Goal: Understand process/instructions

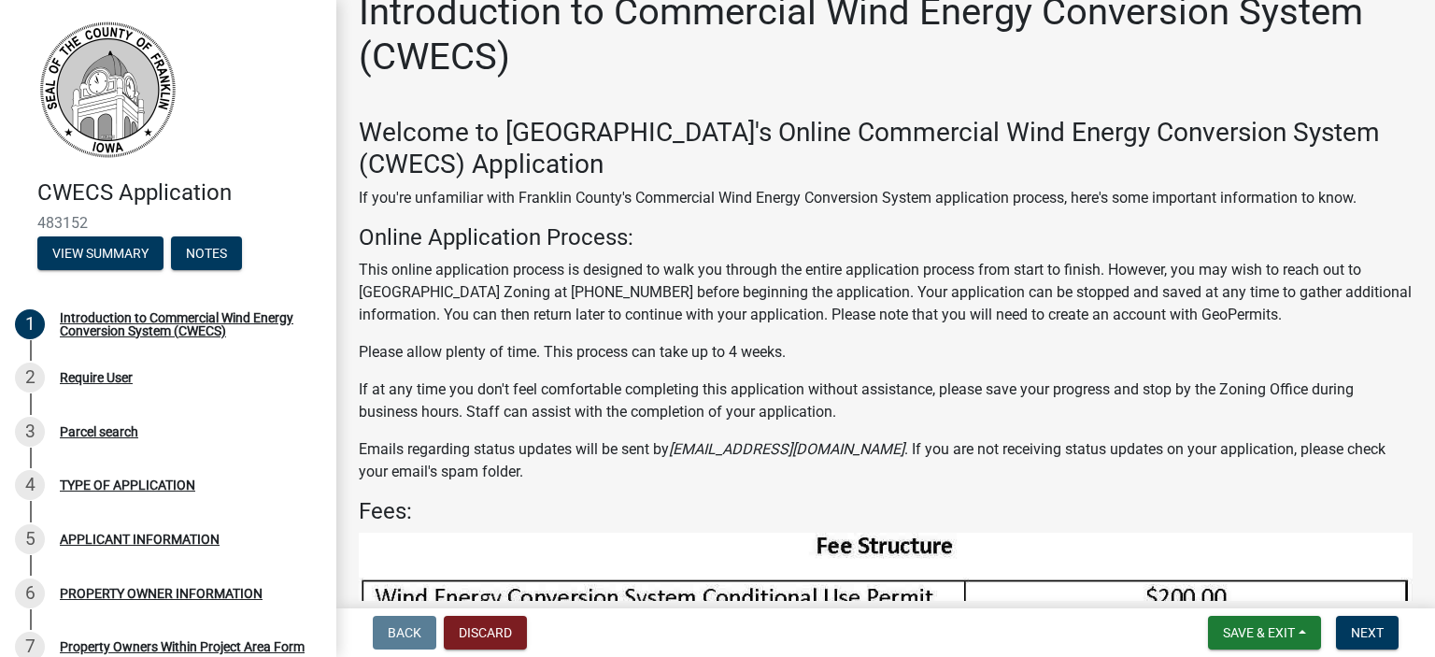
scroll to position [34, 0]
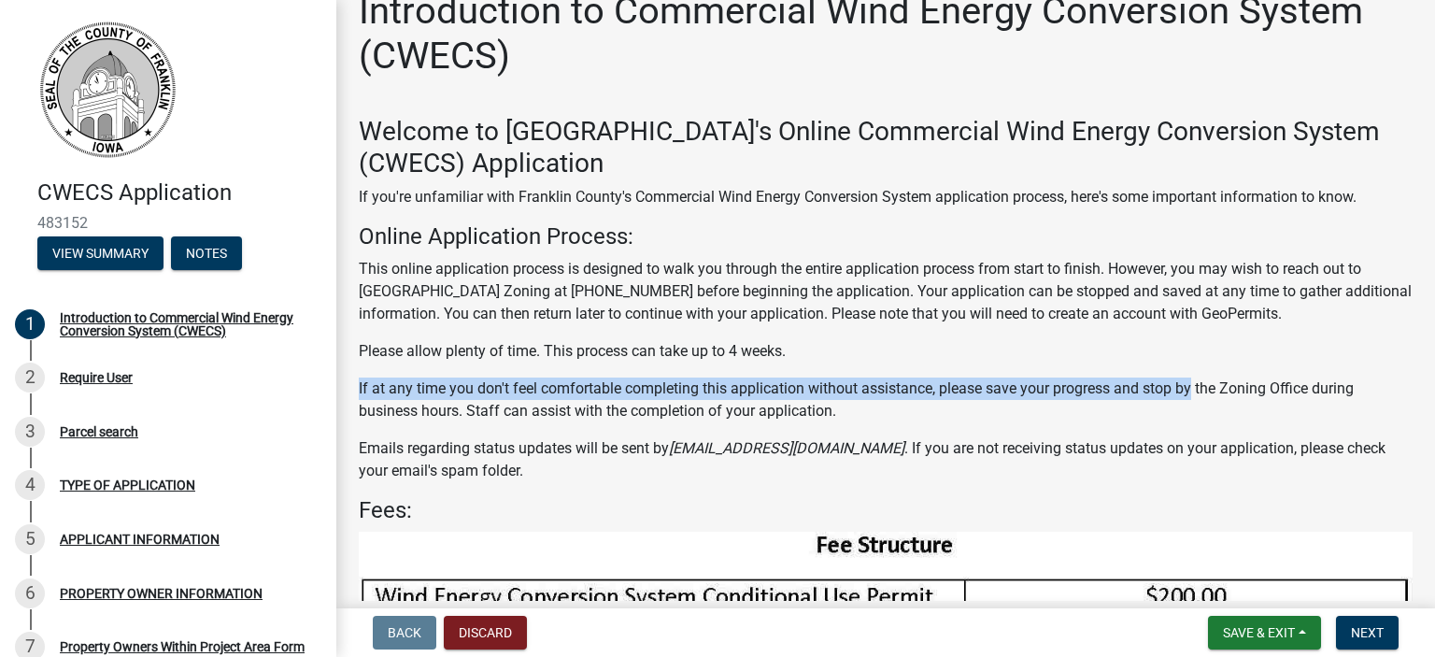
drag, startPoint x: 1194, startPoint y: 351, endPoint x: 1190, endPoint y: 368, distance: 17.2
click at [1190, 368] on div "Welcome to [GEOGRAPHIC_DATA]'s Online Commercial Wind Energy Conversion System …" at bounding box center [886, 487] width 1054 height 743
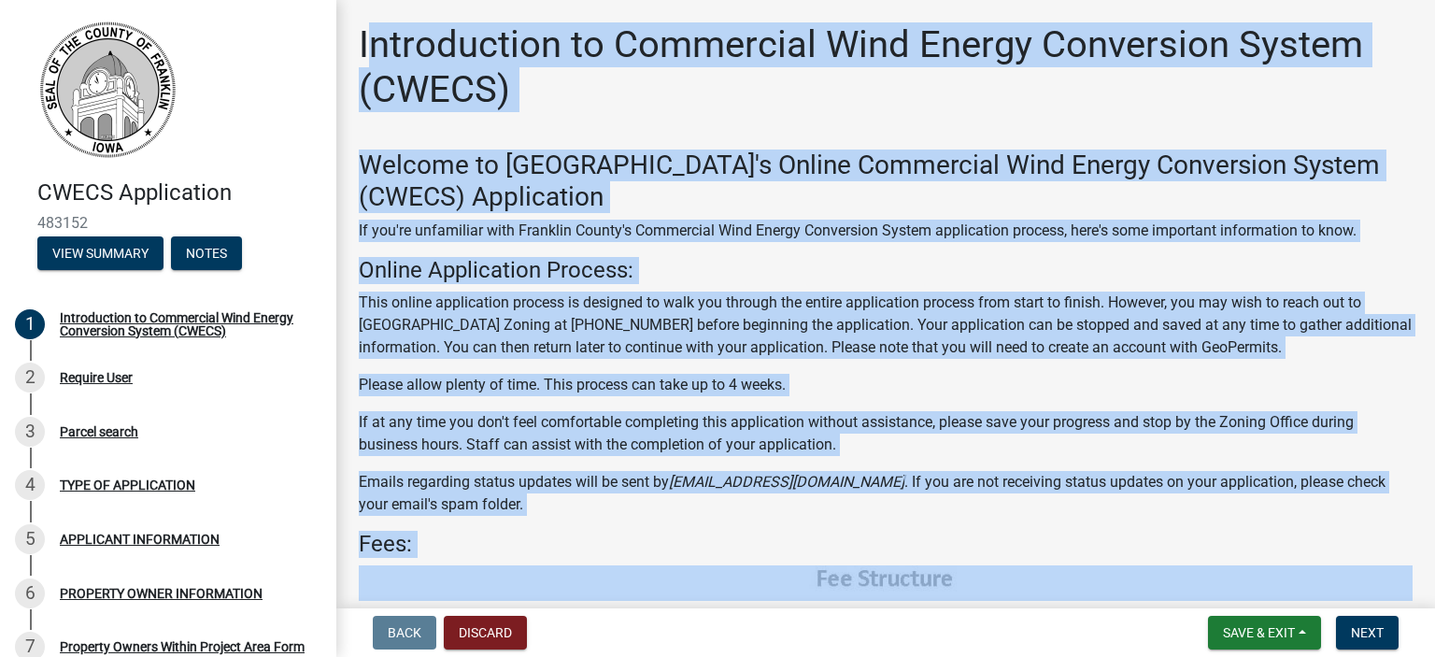
scroll to position [0, 0]
drag, startPoint x: 950, startPoint y: 525, endPoint x: 347, endPoint y: 46, distance: 770.5
click at [347, 46] on div "Introduction to Commercial Wind Energy Conversion System (CWECS) Welcome to [GE…" at bounding box center [886, 472] width 1082 height 901
copy div "Loremipsumdo si Ametconsec Adip Elitse Doeiusmodt Incidi (UTLAB) Etdolor ma Ali…"
click at [609, 527] on div "Welcome to [GEOGRAPHIC_DATA]'s Online Commercial Wind Energy Conversion System …" at bounding box center [886, 520] width 1054 height 743
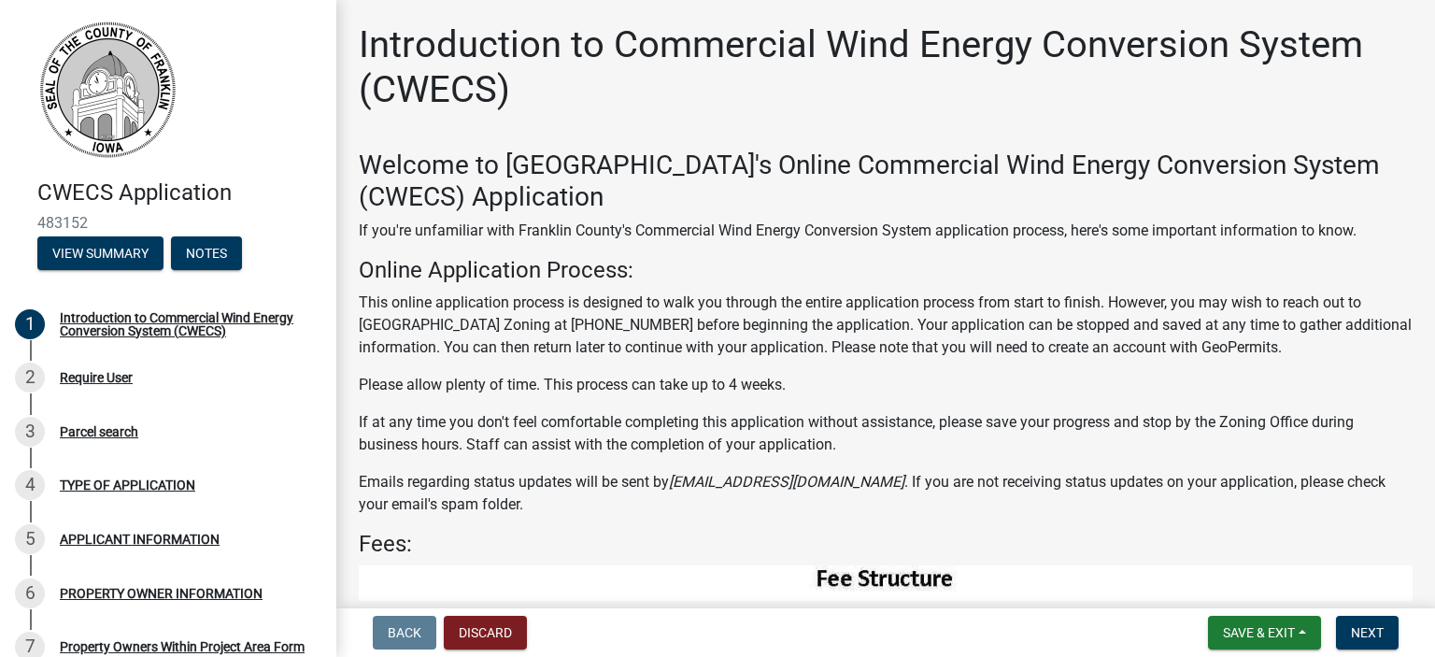
scroll to position [376, 0]
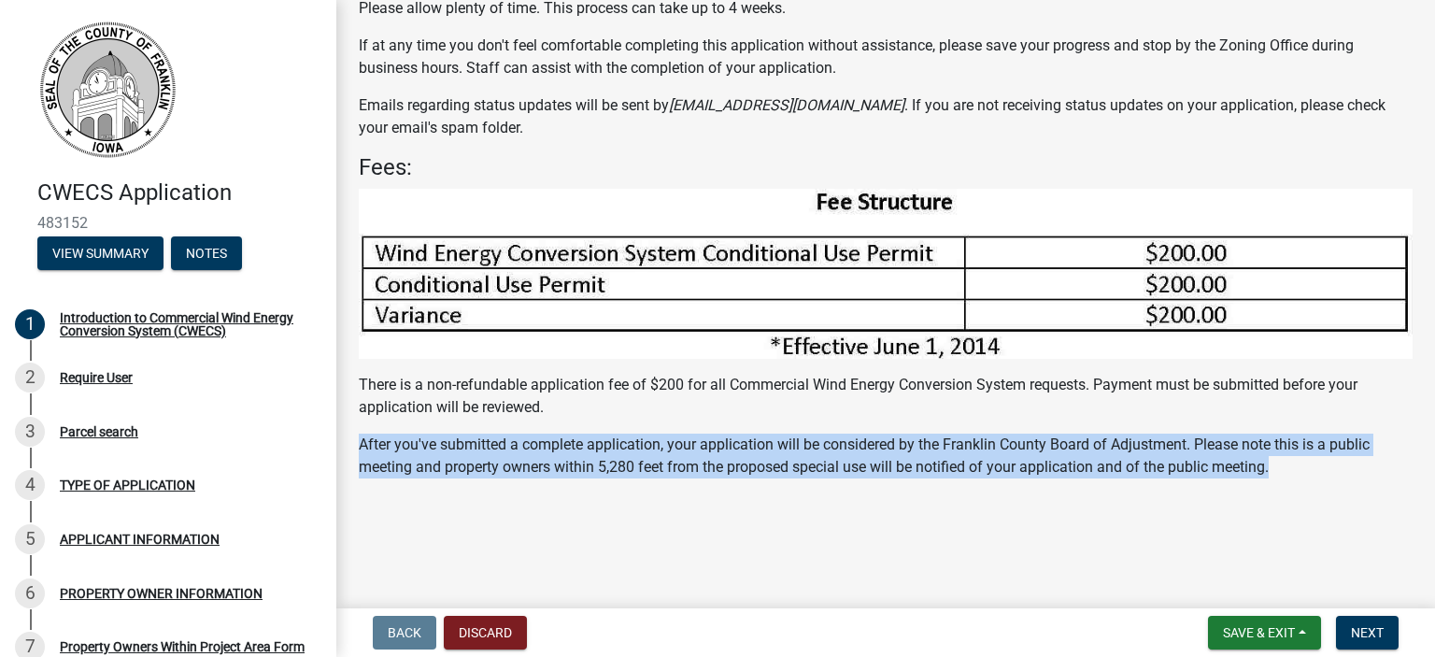
drag, startPoint x: 1273, startPoint y: 463, endPoint x: 347, endPoint y: 432, distance: 926.2
click at [347, 432] on div "Welcome to [GEOGRAPHIC_DATA]'s Online Commercial Wind Energy Conversion System …" at bounding box center [886, 144] width 1082 height 743
copy p "After you've submitted a complete application, your application will be conside…"
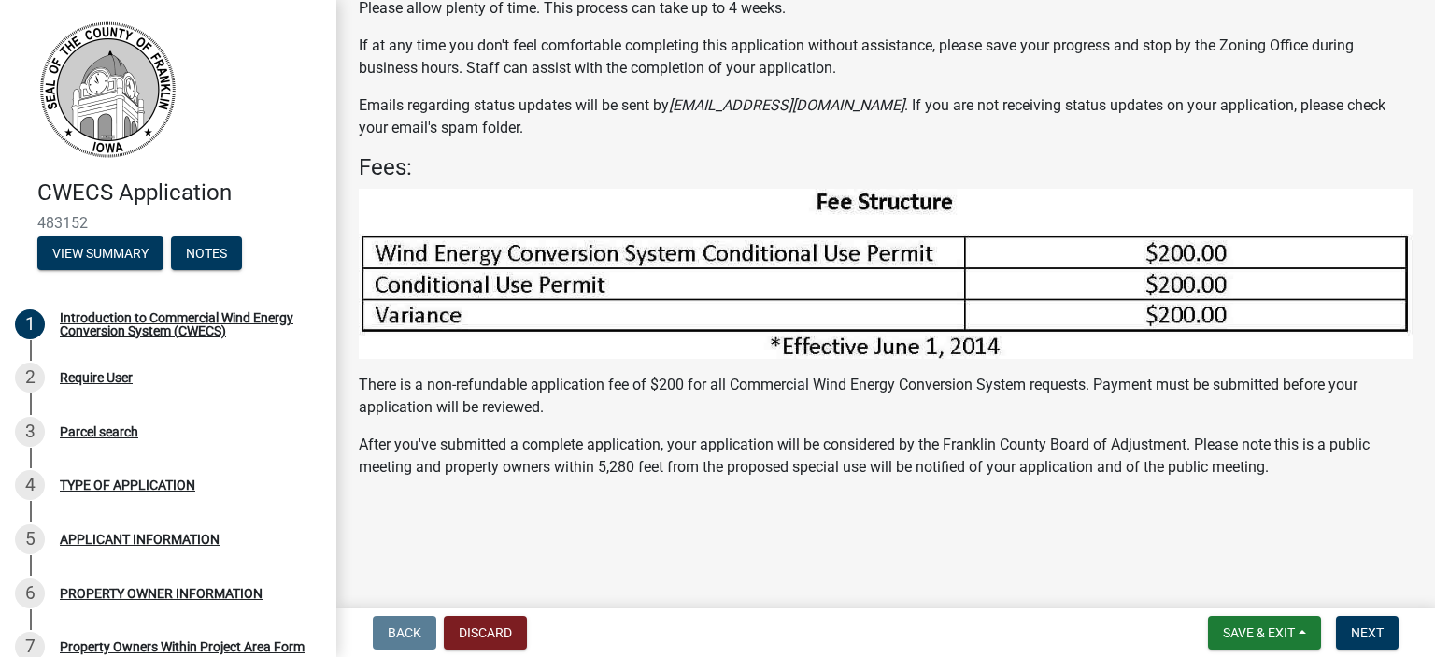
click at [516, 516] on wm-data-entity-input "Welcome to [GEOGRAPHIC_DATA]'s Online Commercial Wind Energy Conversion System …" at bounding box center [886, 152] width 1054 height 758
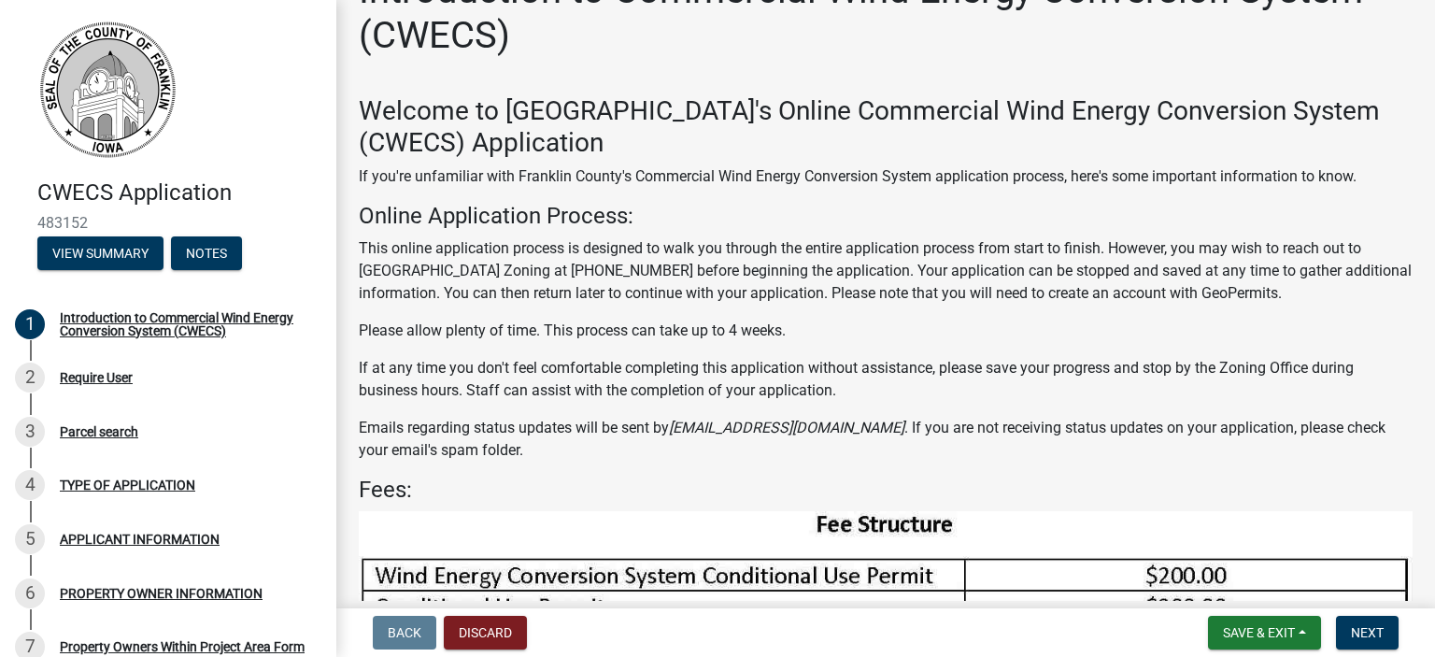
scroll to position [0, 0]
